Goal: Task Accomplishment & Management: Use online tool/utility

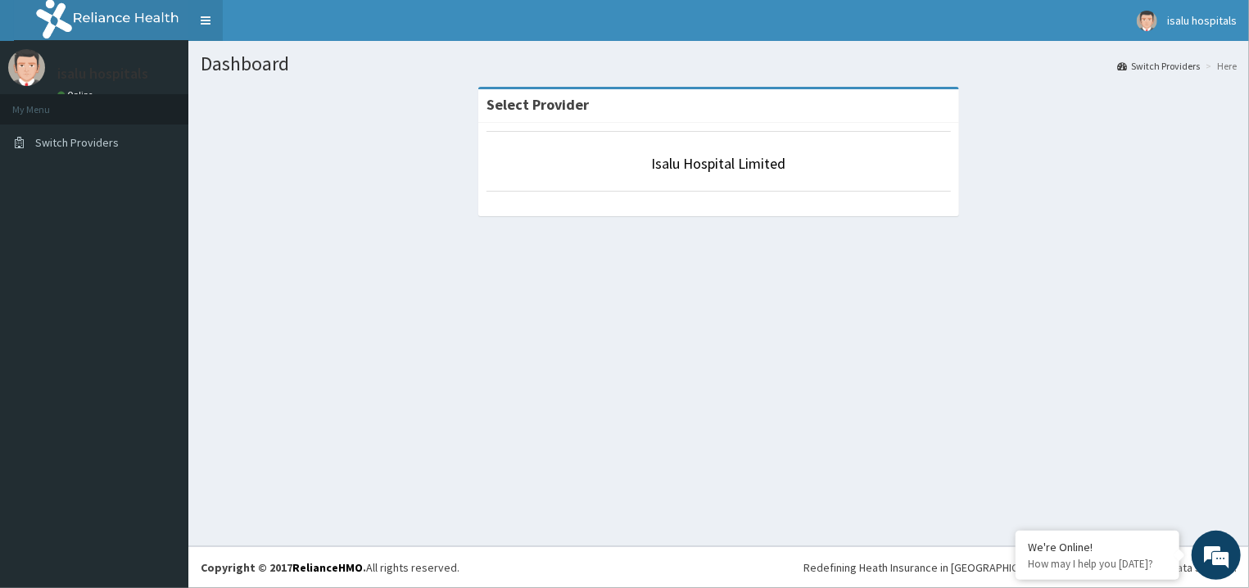
click at [215, 20] on link "Toggle navigation" at bounding box center [205, 20] width 34 height 41
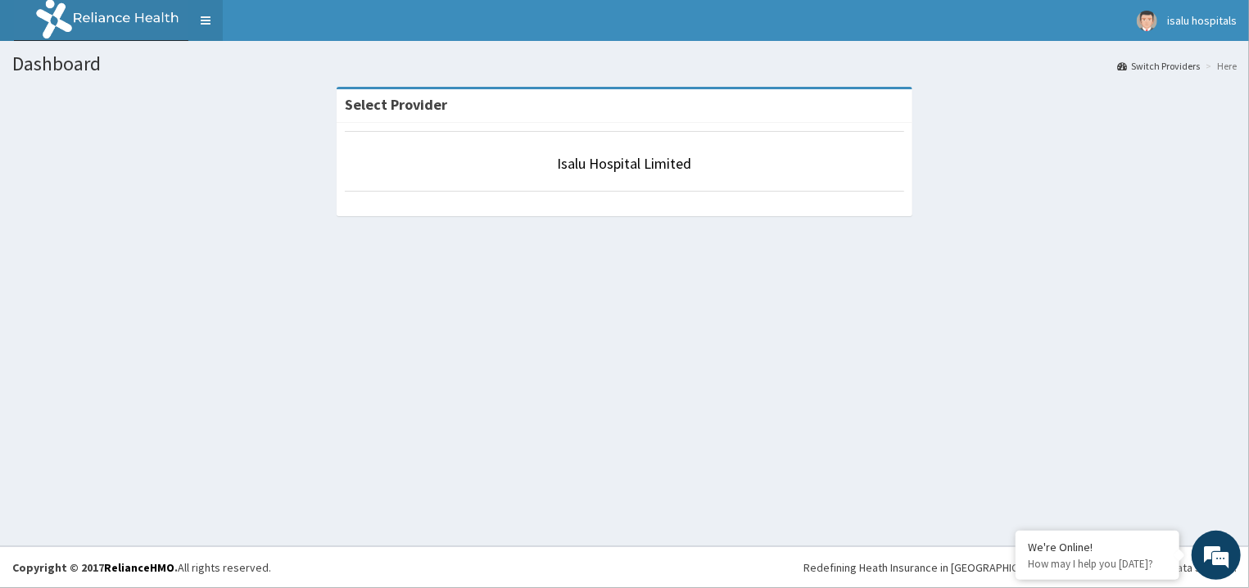
click at [215, 20] on link "Toggle navigation" at bounding box center [205, 20] width 34 height 41
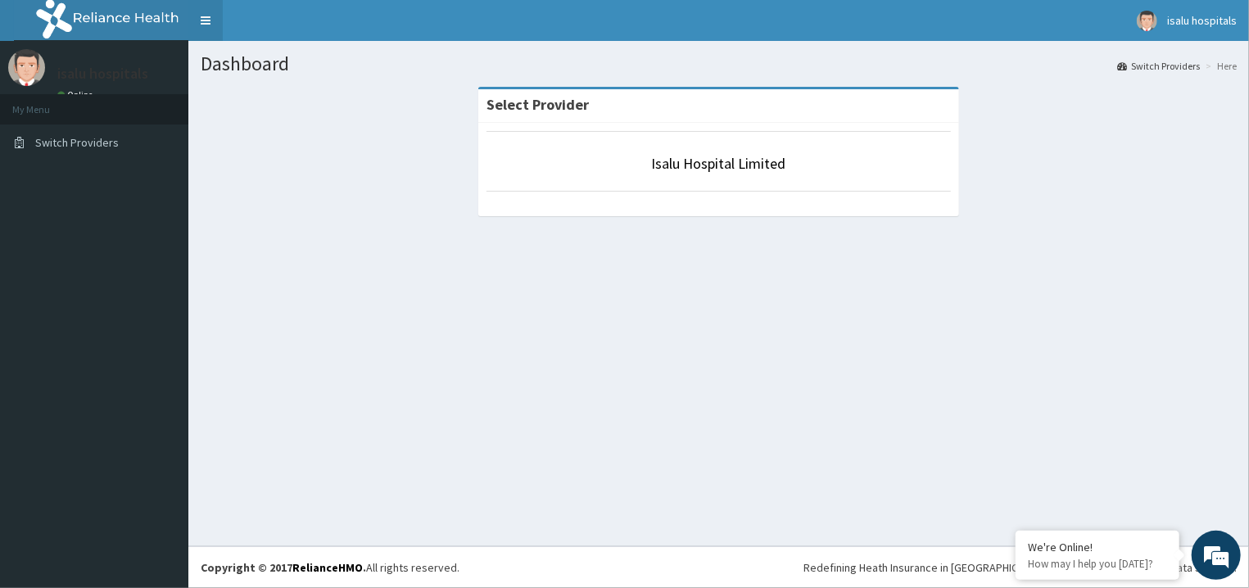
click at [215, 22] on link "Toggle navigation" at bounding box center [205, 20] width 34 height 41
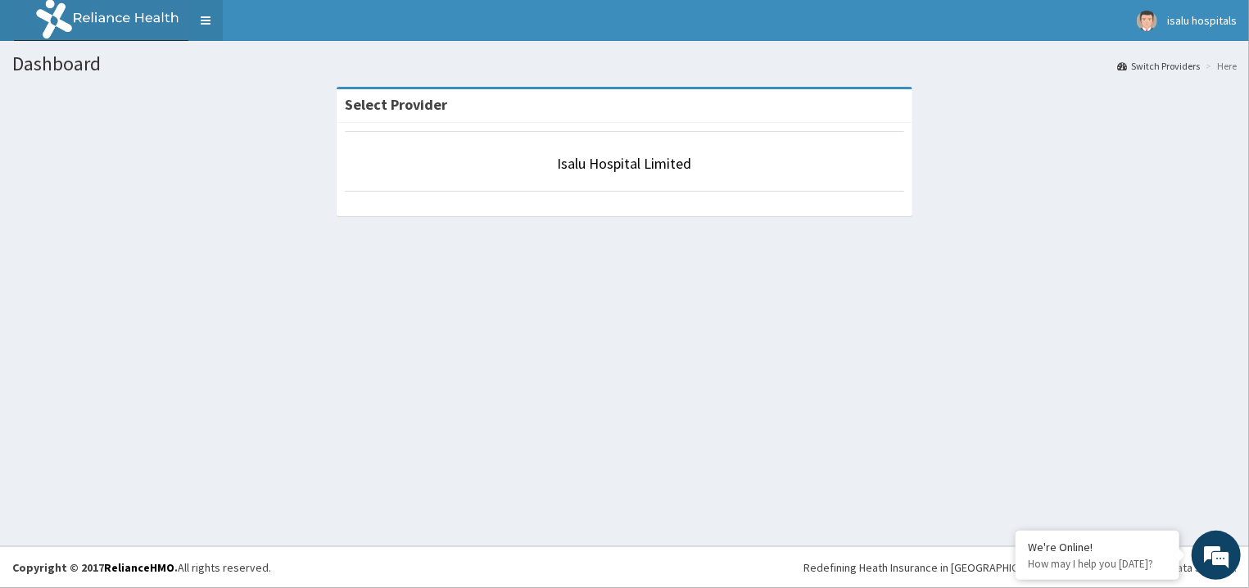
click at [215, 22] on link "Toggle navigation" at bounding box center [205, 20] width 34 height 41
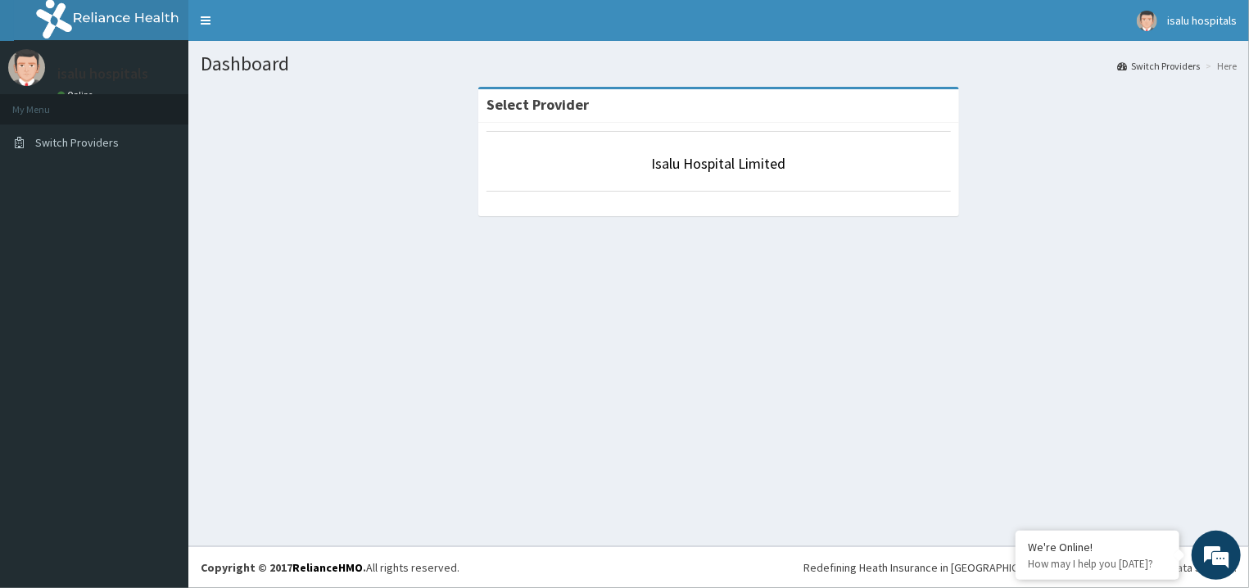
click at [65, 94] on li "My Menu" at bounding box center [94, 109] width 188 height 30
click at [76, 88] on div "isalu hospitals Online" at bounding box center [98, 76] width 107 height 55
click at [792, 199] on div "Isalu Hospital Limited" at bounding box center [719, 169] width 482 height 93
click at [50, 100] on li "My Menu" at bounding box center [94, 109] width 188 height 30
click at [45, 115] on li "My Menu" at bounding box center [94, 109] width 188 height 30
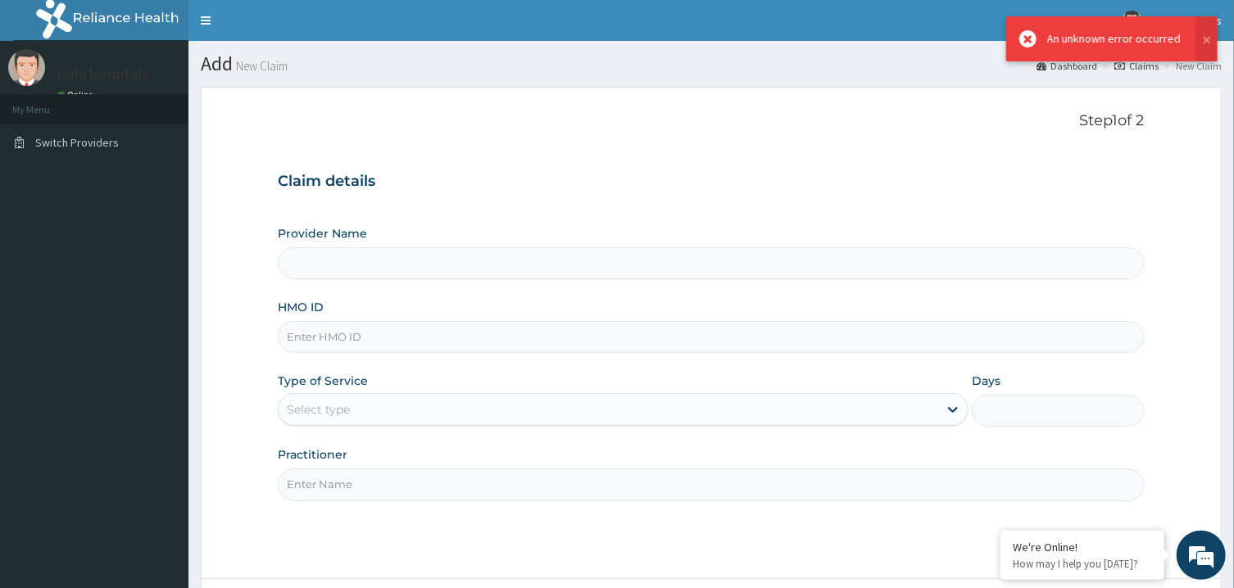
scroll to position [138, 0]
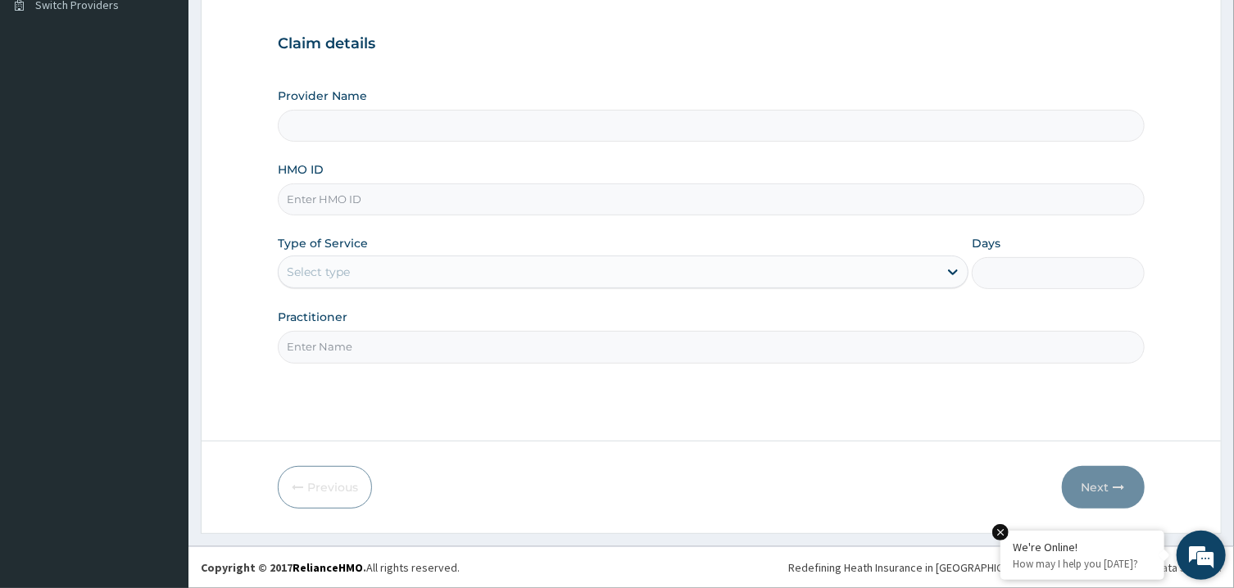
click at [1071, 549] on div "We're Online!" at bounding box center [1081, 547] width 139 height 15
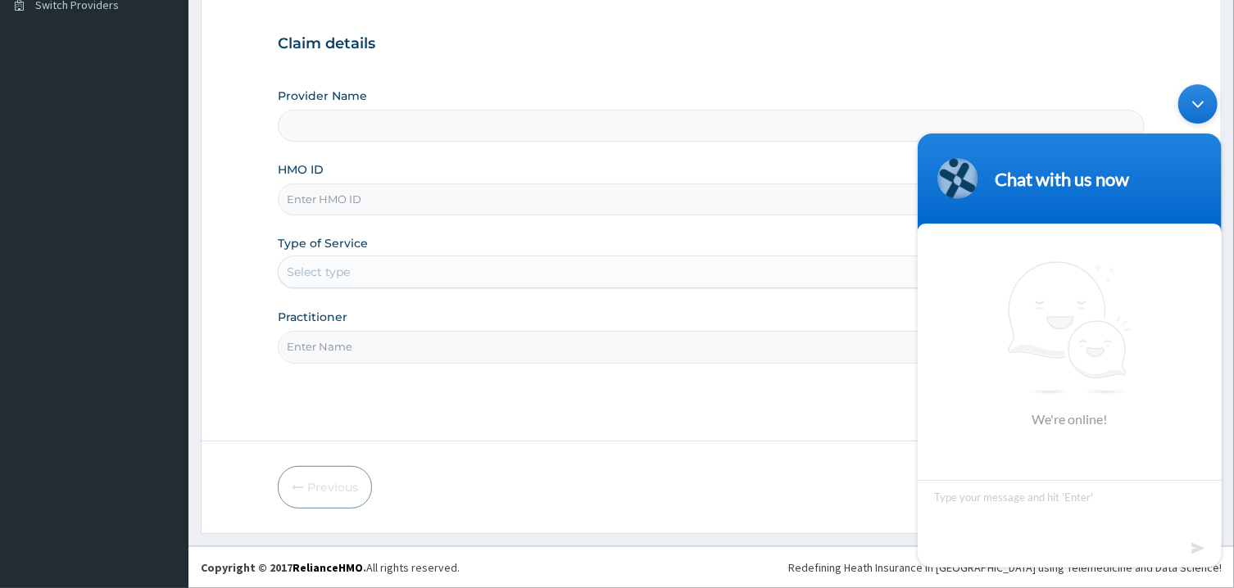
scroll to position [0, 0]
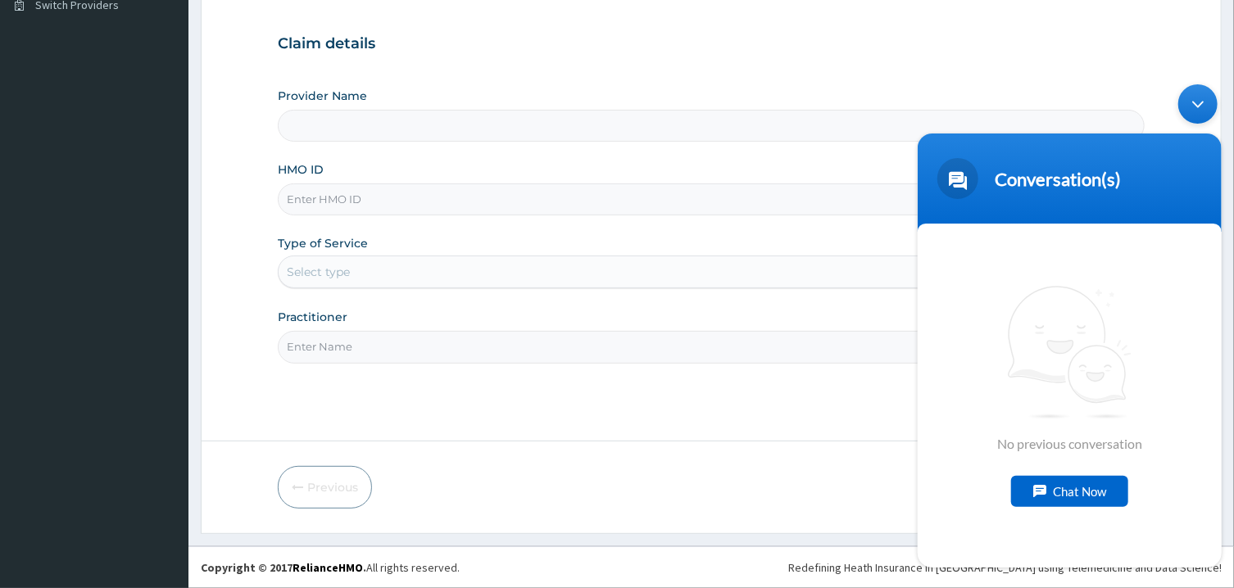
click at [833, 106] on div "Provider Name" at bounding box center [711, 115] width 866 height 54
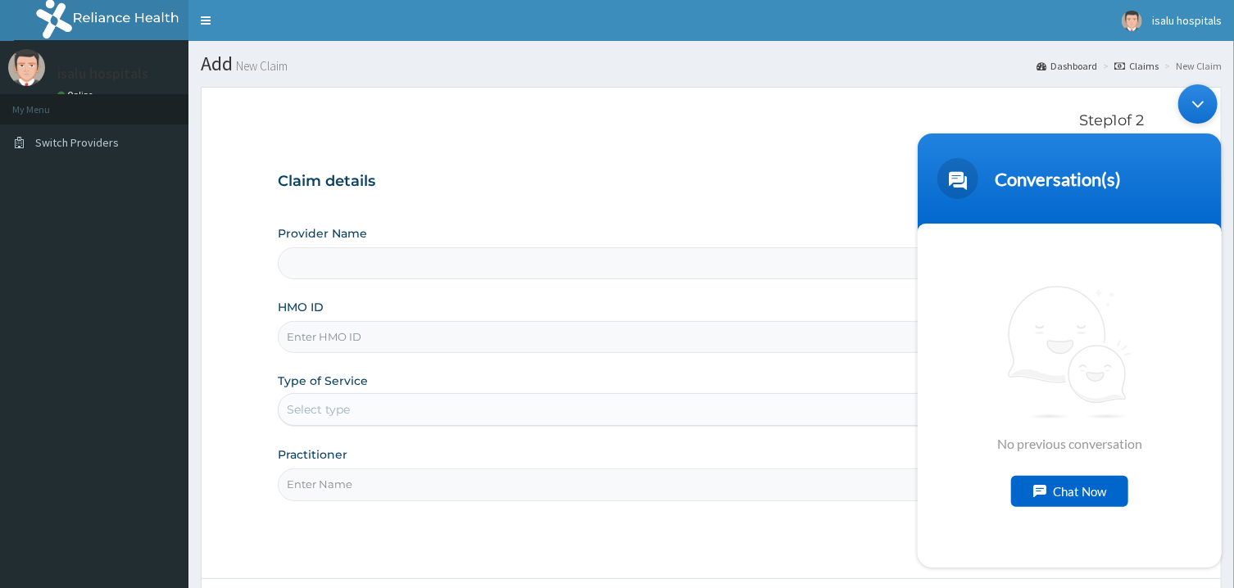
click at [1057, 67] on link "Dashboard" at bounding box center [1066, 66] width 61 height 14
click at [204, 16] on link "Toggle navigation" at bounding box center [205, 20] width 34 height 41
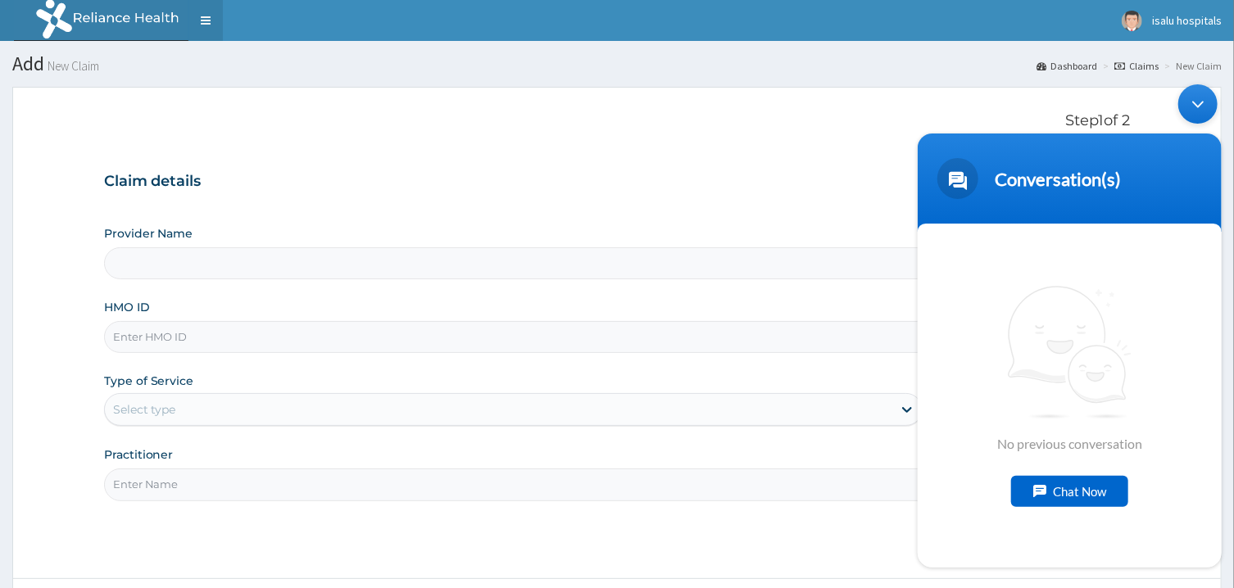
click at [204, 16] on link "Toggle navigation" at bounding box center [205, 20] width 34 height 41
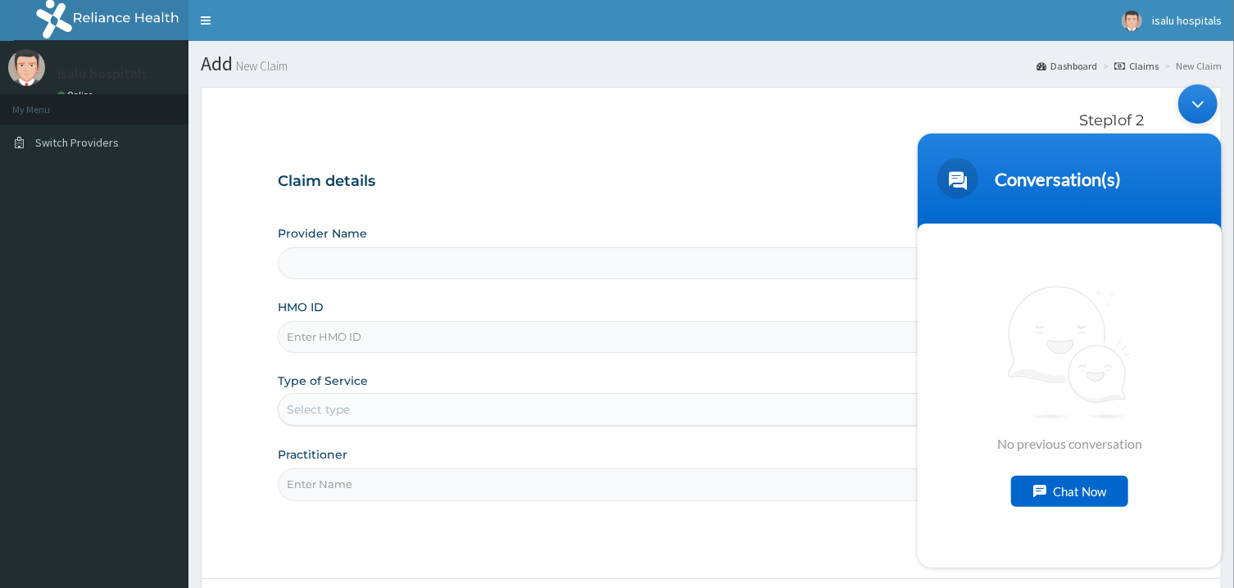
click at [62, 93] on icon at bounding box center [60, 95] width 7 height 9
